Goal: Information Seeking & Learning: Learn about a topic

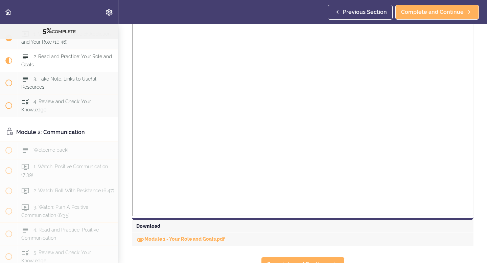
scroll to position [417, 0]
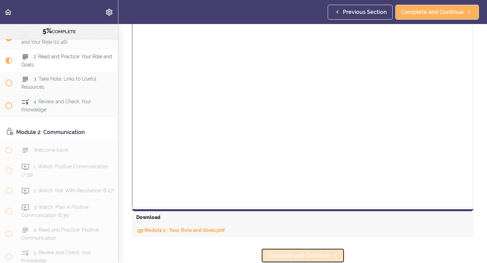
click at [288, 170] on span "Complete and Continue" at bounding box center [298, 255] width 63 height 8
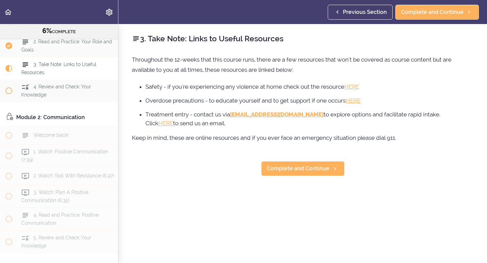
scroll to position [118, 0]
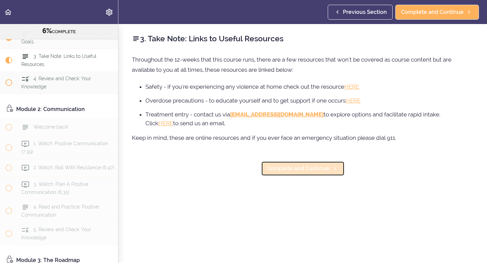
click at [288, 167] on span "Complete and Continue" at bounding box center [298, 168] width 63 height 8
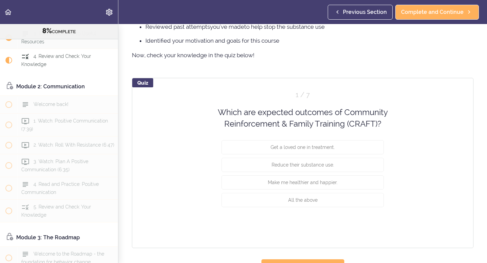
scroll to position [514, 0]
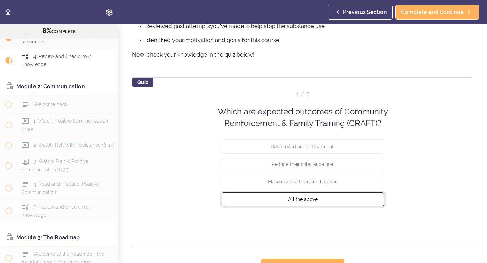
click at [288, 170] on span "All the above" at bounding box center [302, 198] width 29 height 5
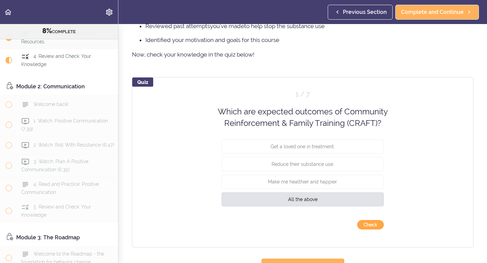
click at [288, 170] on button "Check" at bounding box center [370, 224] width 27 height 9
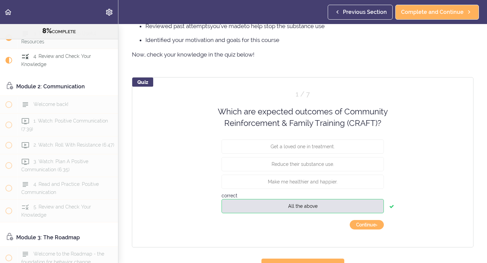
scroll to position [524, 0]
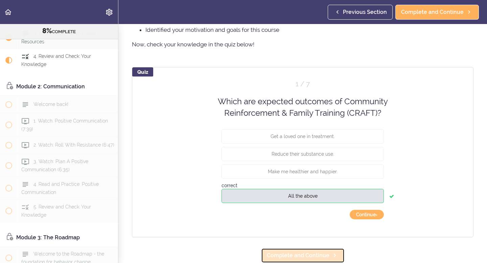
click at [288, 170] on span "Complete and Continue" at bounding box center [298, 255] width 63 height 8
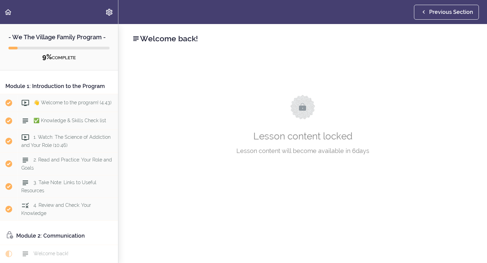
click at [135, 37] on icon at bounding box center [136, 38] width 8 height 8
